Goal: Information Seeking & Learning: Learn about a topic

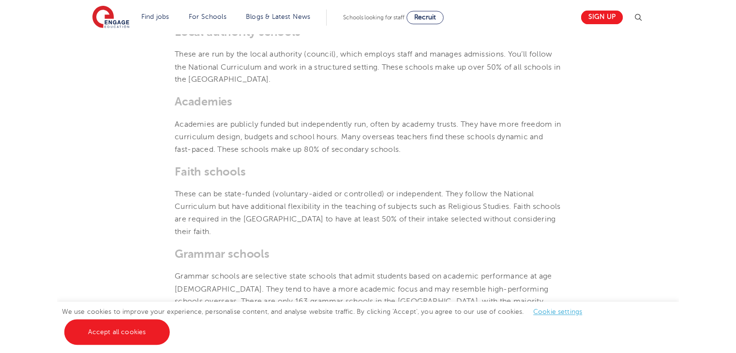
scroll to position [472, 0]
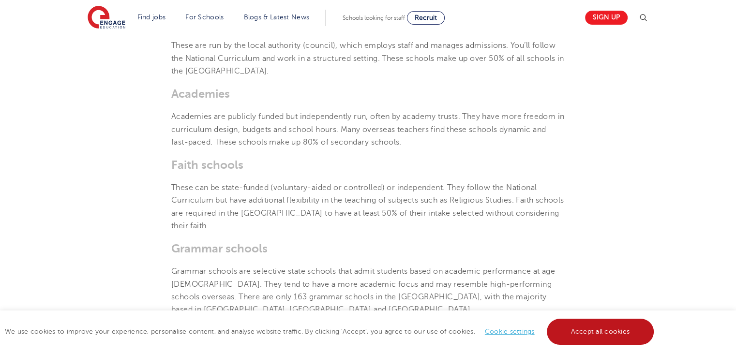
click at [596, 336] on link "Accept all cookies" at bounding box center [600, 332] width 107 height 26
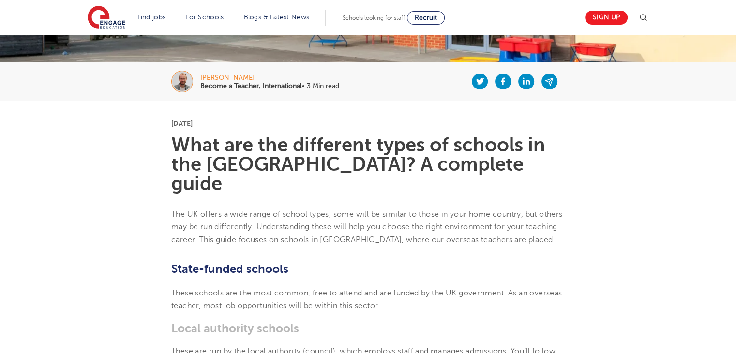
scroll to position [166, 0]
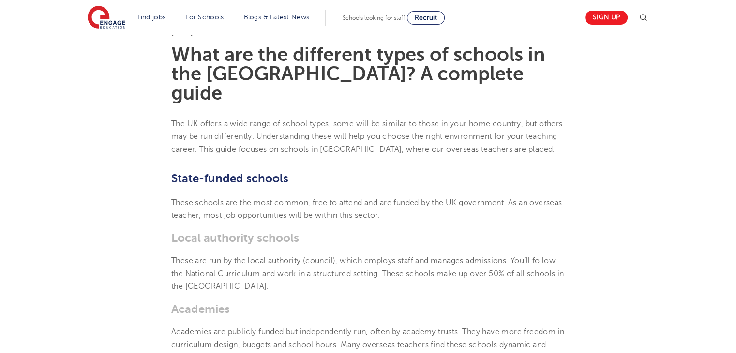
scroll to position [258, 0]
